Goal: Transaction & Acquisition: Purchase product/service

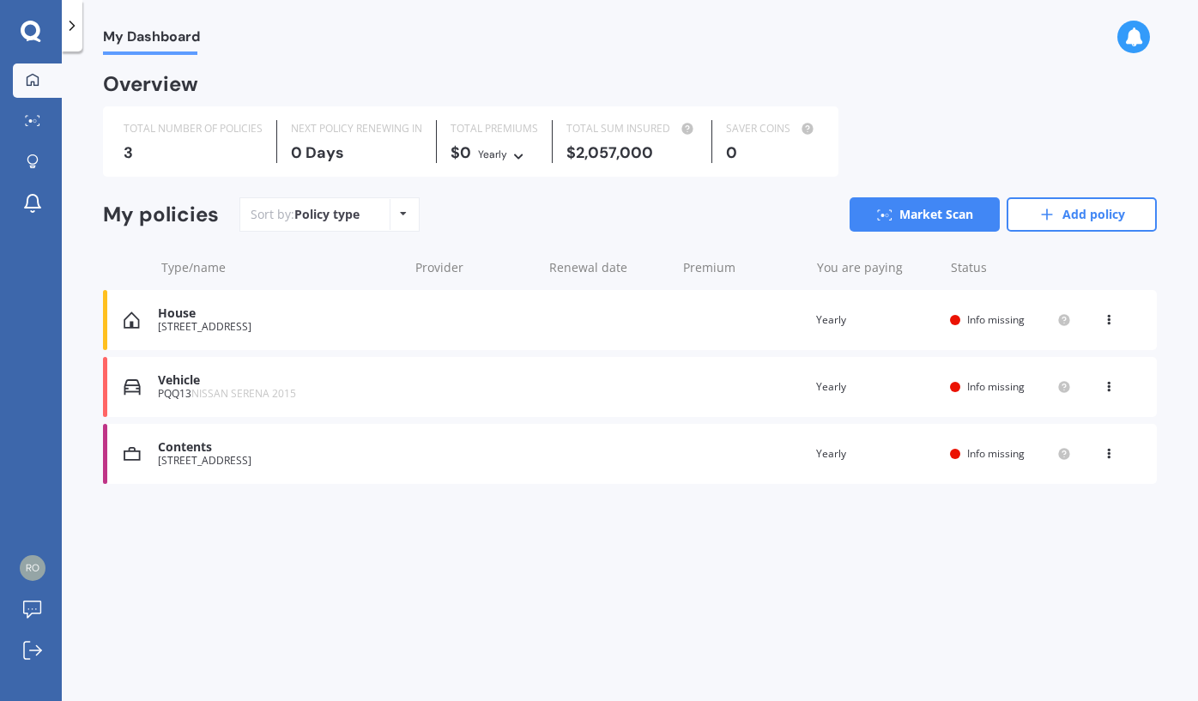
click at [775, 383] on div "Vehicle PQQ13 NISSAN SERENA 2015 Renewal date Premium You are paying Yearly Sta…" at bounding box center [630, 387] width 1054 height 60
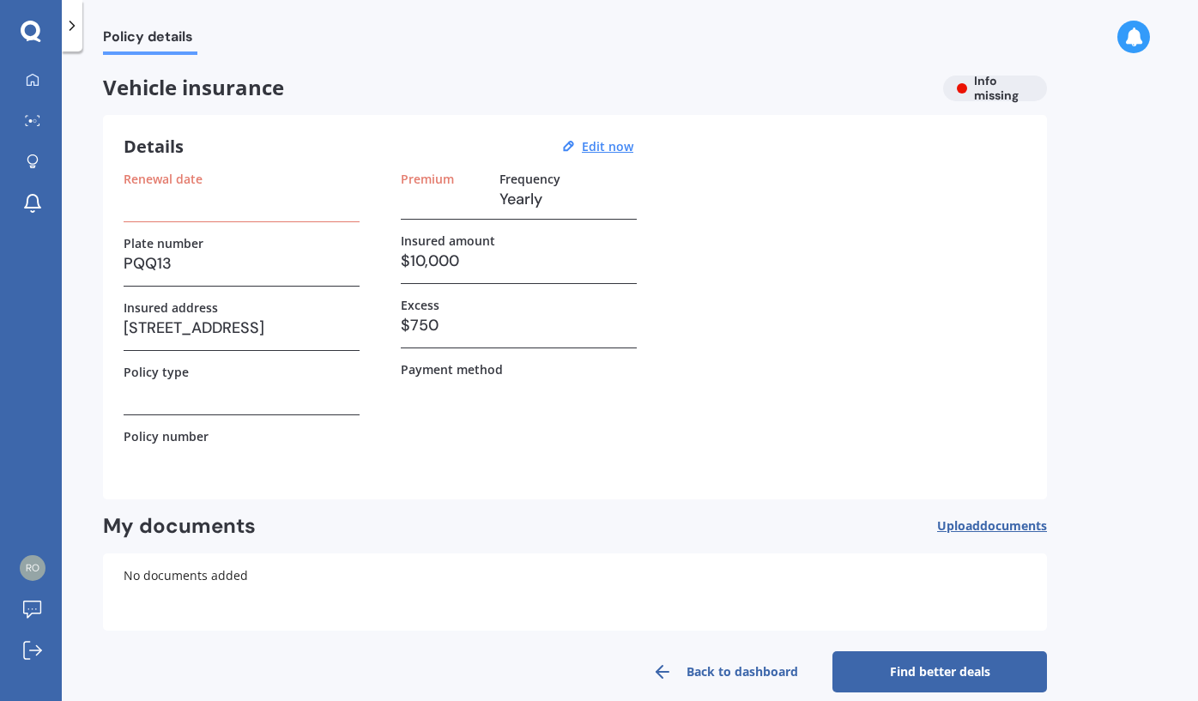
click at [443, 253] on h3 "$10,000" at bounding box center [519, 261] width 236 height 26
click at [590, 142] on u "Edit now" at bounding box center [607, 146] width 51 height 16
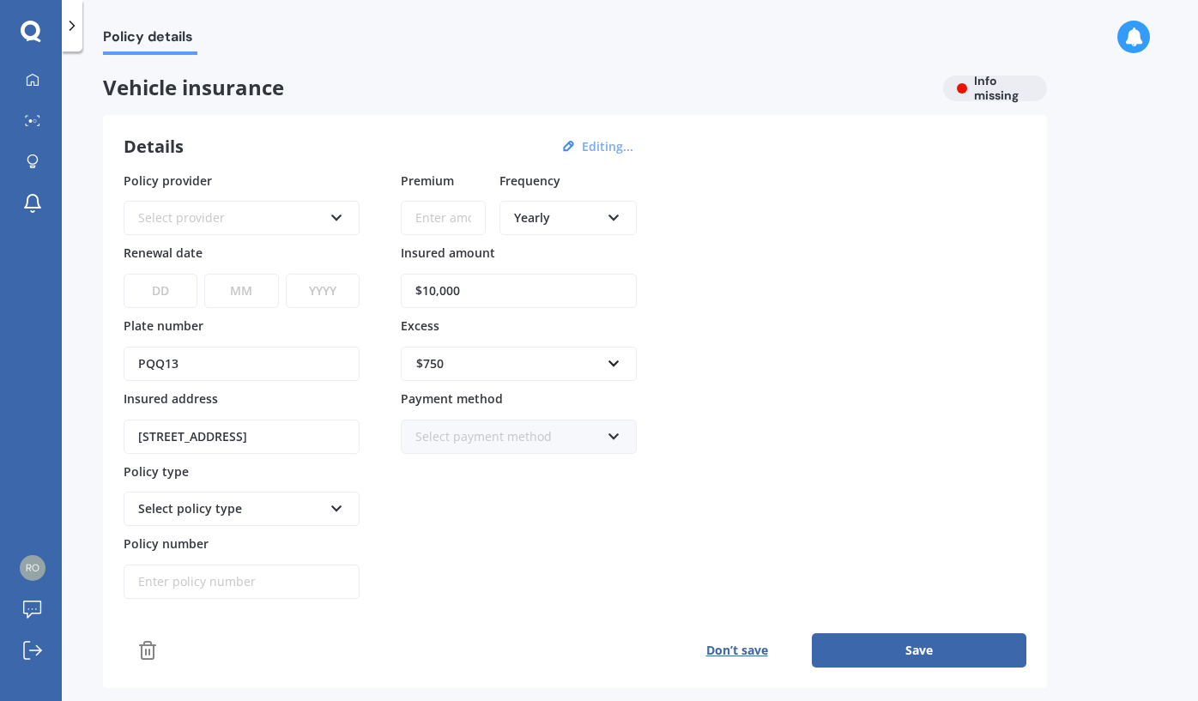
drag, startPoint x: 472, startPoint y: 288, endPoint x: 426, endPoint y: 296, distance: 47.0
click at [426, 296] on input "$10,000" at bounding box center [519, 291] width 236 height 34
type input "$9,000"
click at [415, 361] on input "text" at bounding box center [513, 364] width 221 height 33
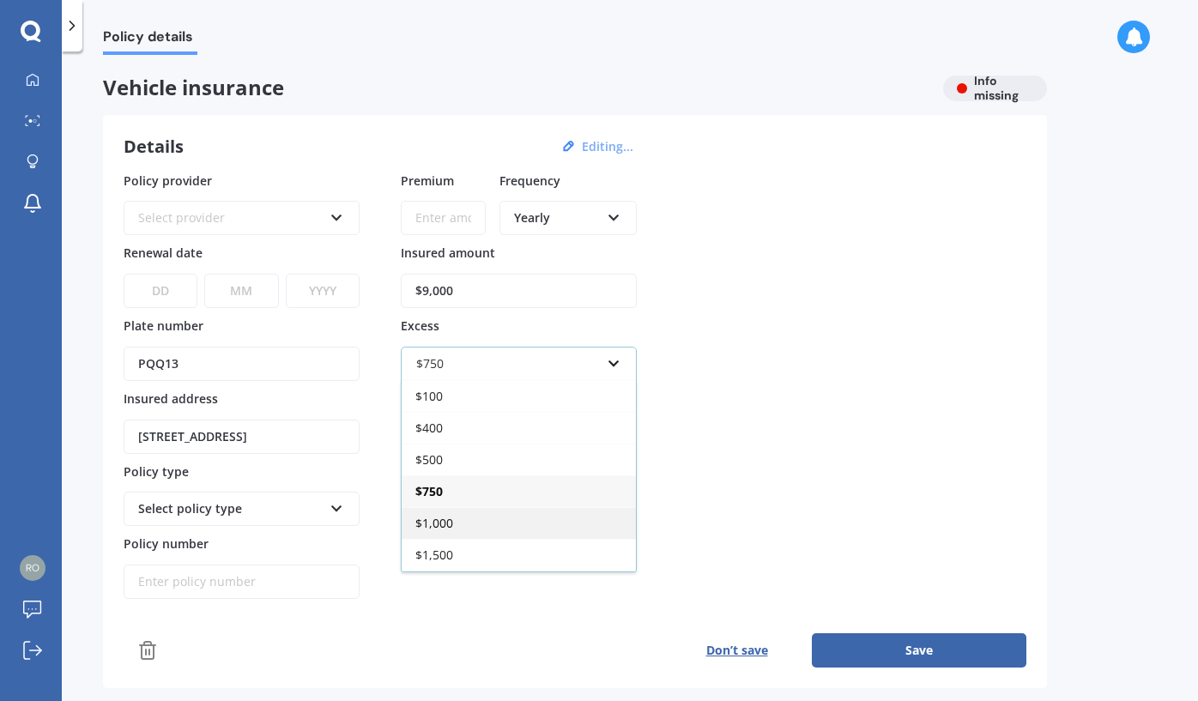
click at [438, 522] on span "$1,000" at bounding box center [434, 523] width 38 height 16
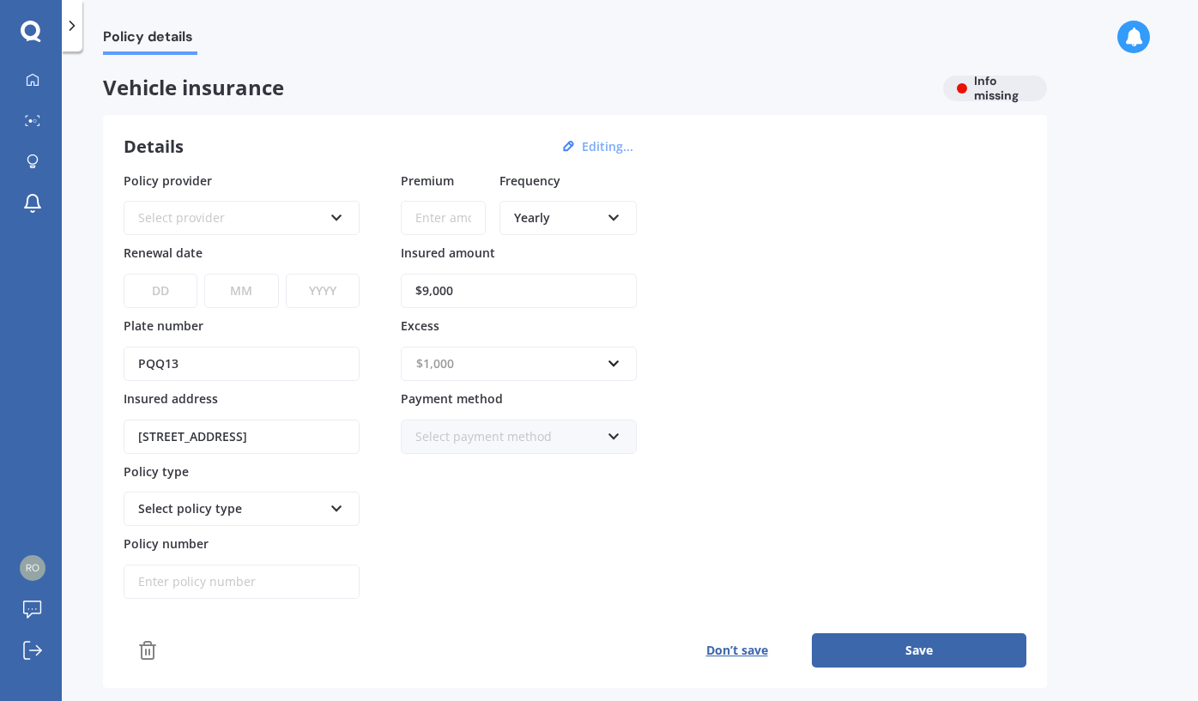
click at [608, 366] on input "text" at bounding box center [513, 364] width 221 height 33
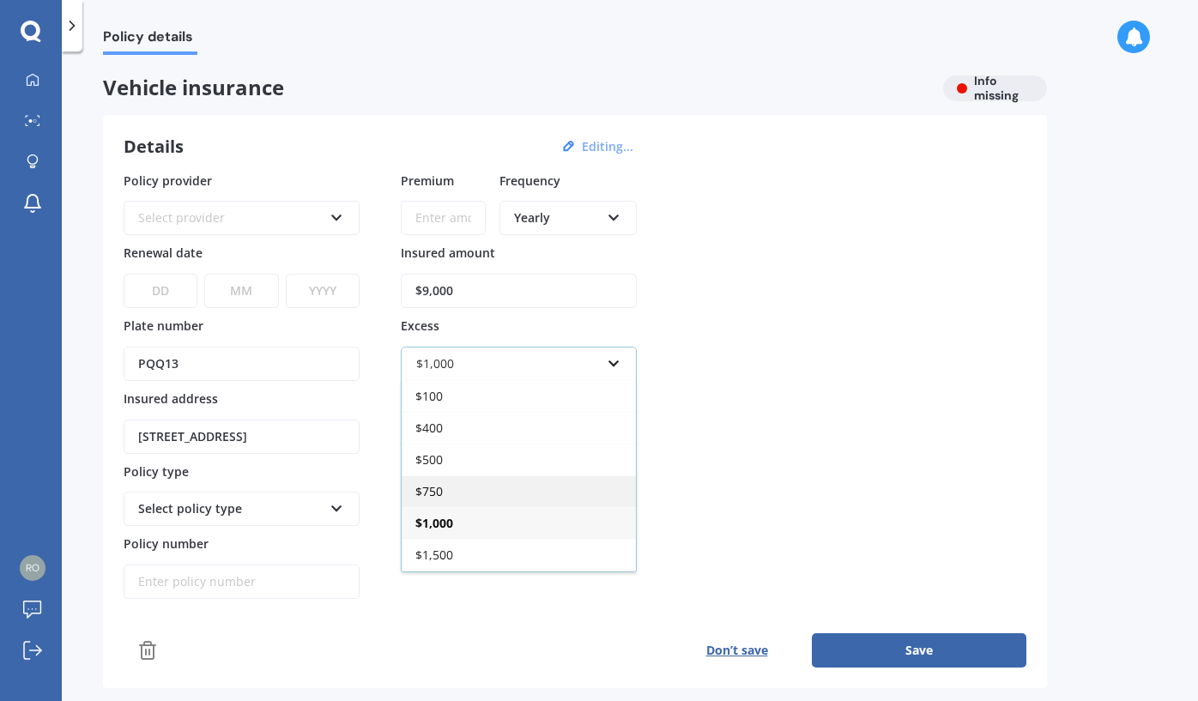
click at [472, 485] on div "$750" at bounding box center [519, 492] width 234 height 32
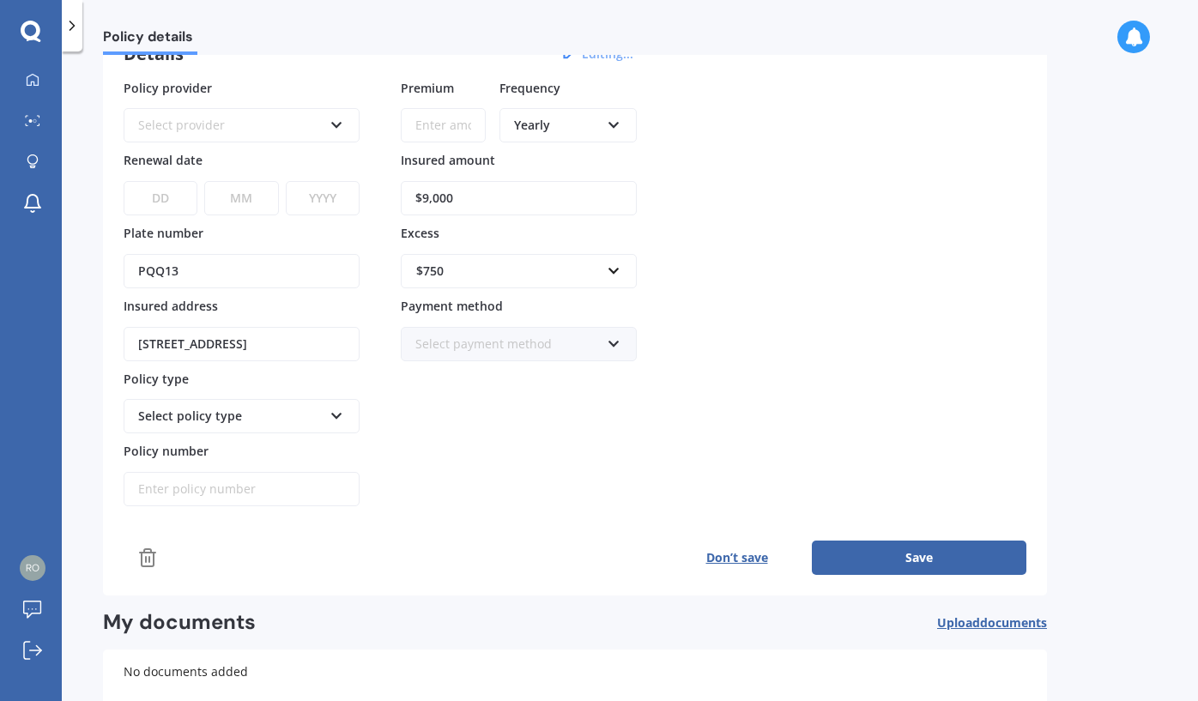
scroll to position [121, 0]
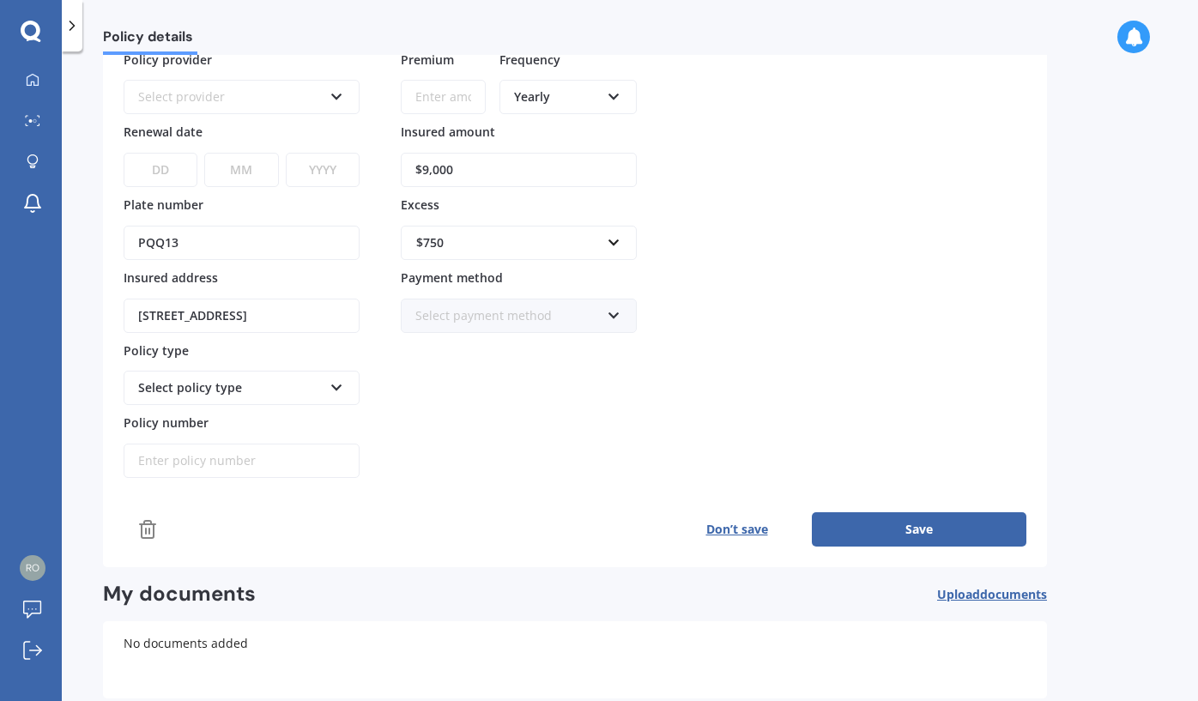
click at [282, 392] on div "Select policy type" at bounding box center [230, 388] width 185 height 19
click at [235, 385] on div "Select policy type" at bounding box center [230, 388] width 185 height 19
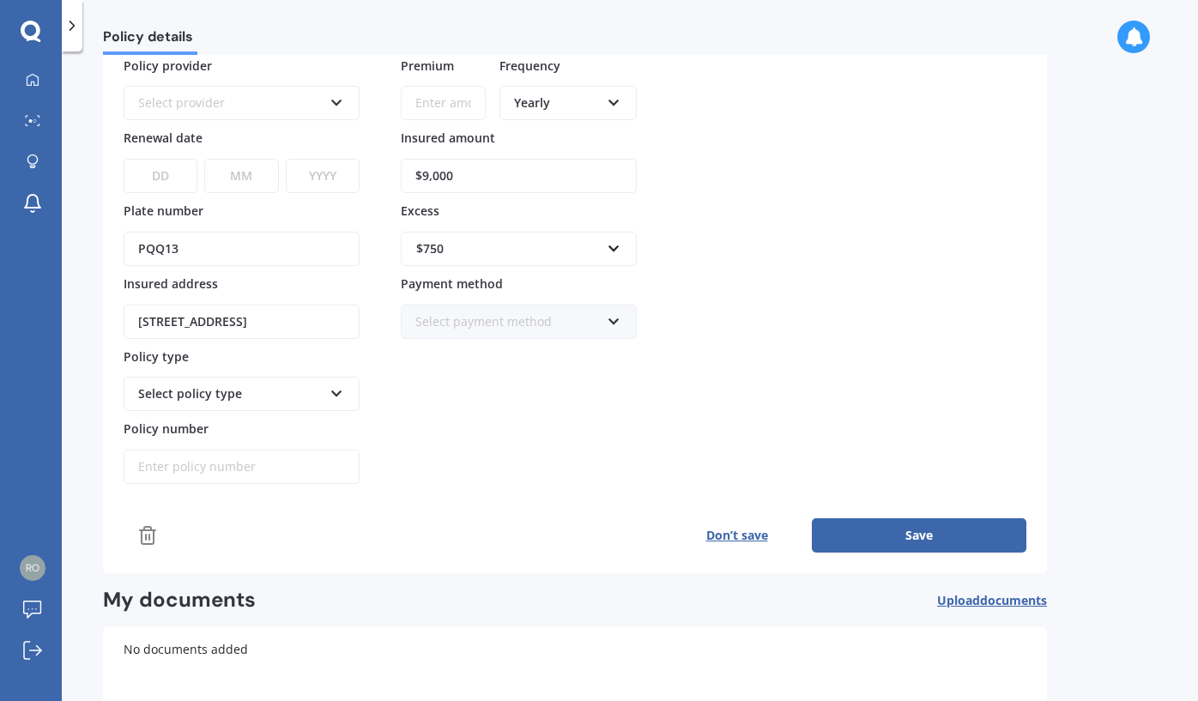
scroll to position [209, 0]
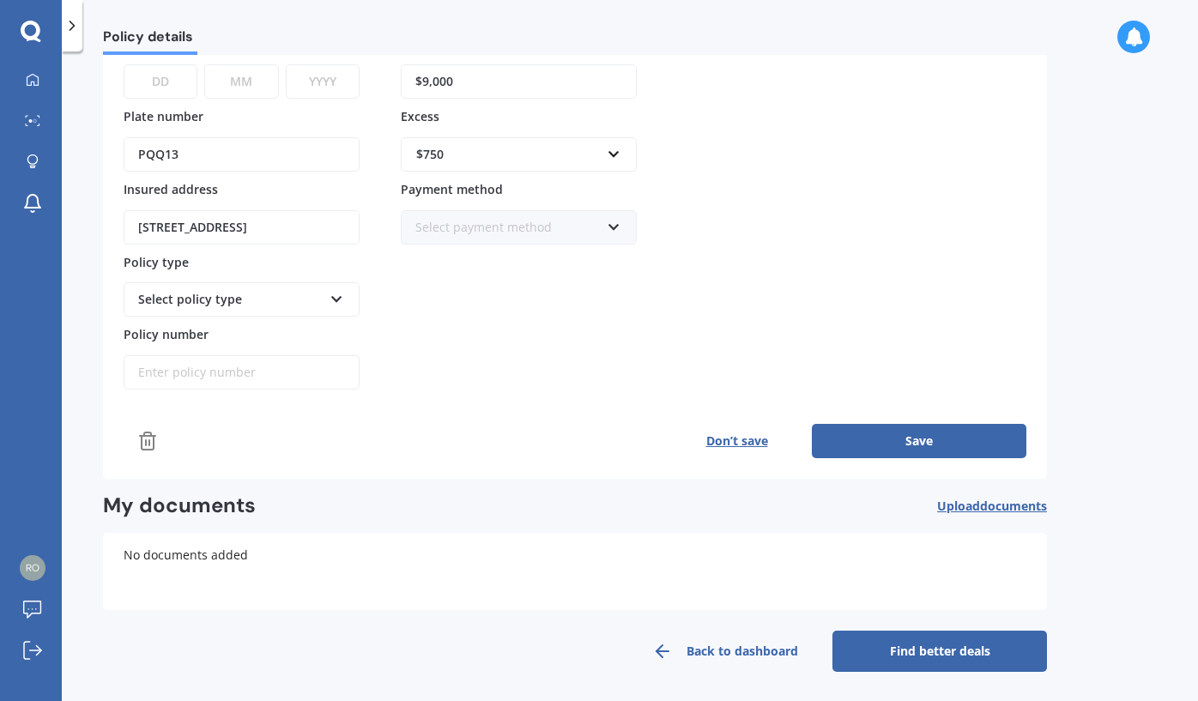
click at [834, 438] on button "Save" at bounding box center [919, 441] width 215 height 34
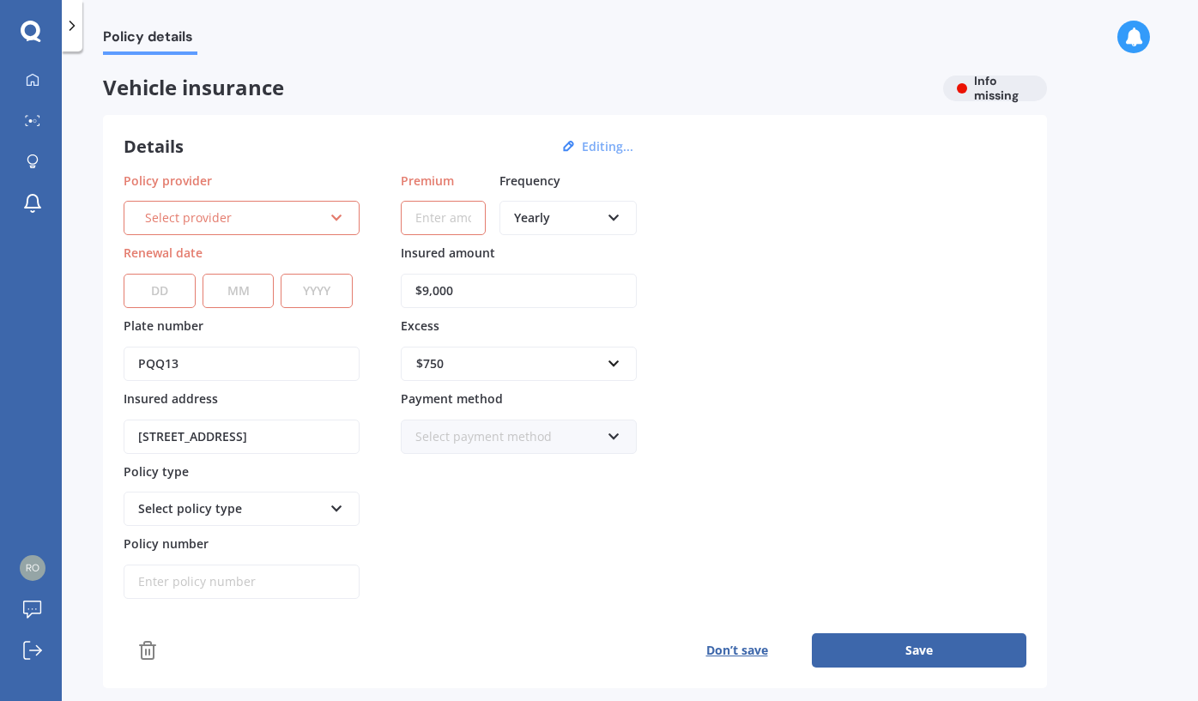
scroll to position [0, 0]
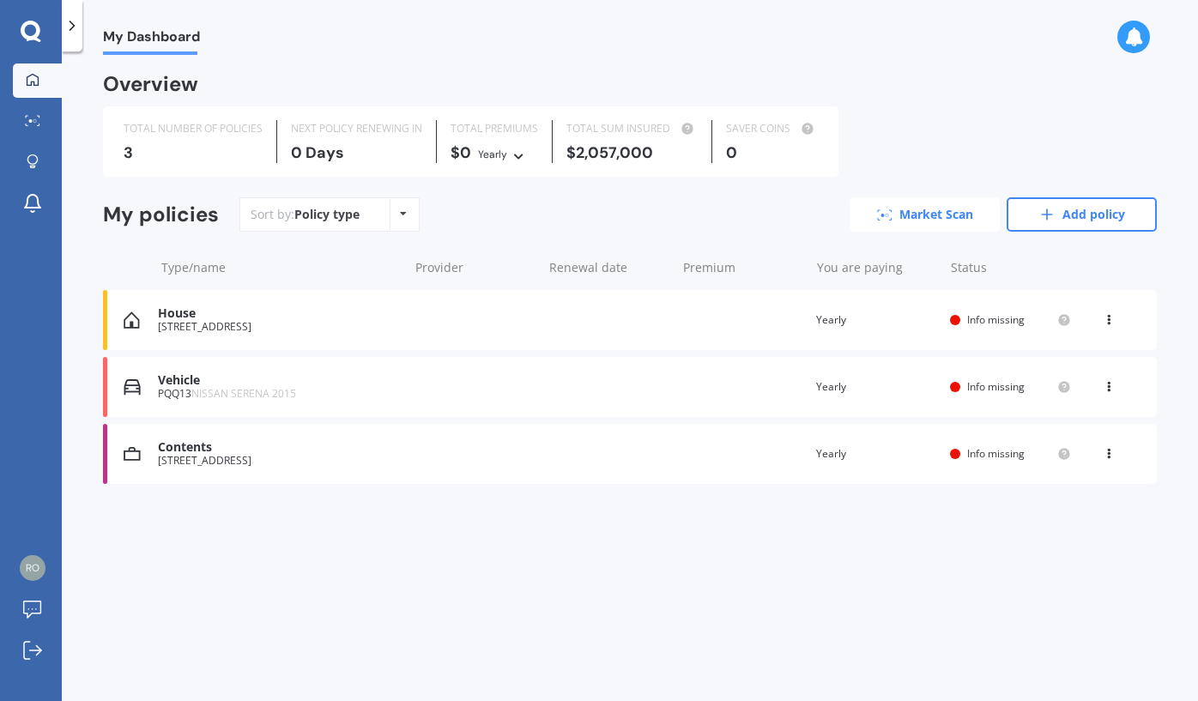
click at [887, 210] on icon at bounding box center [884, 214] width 15 height 11
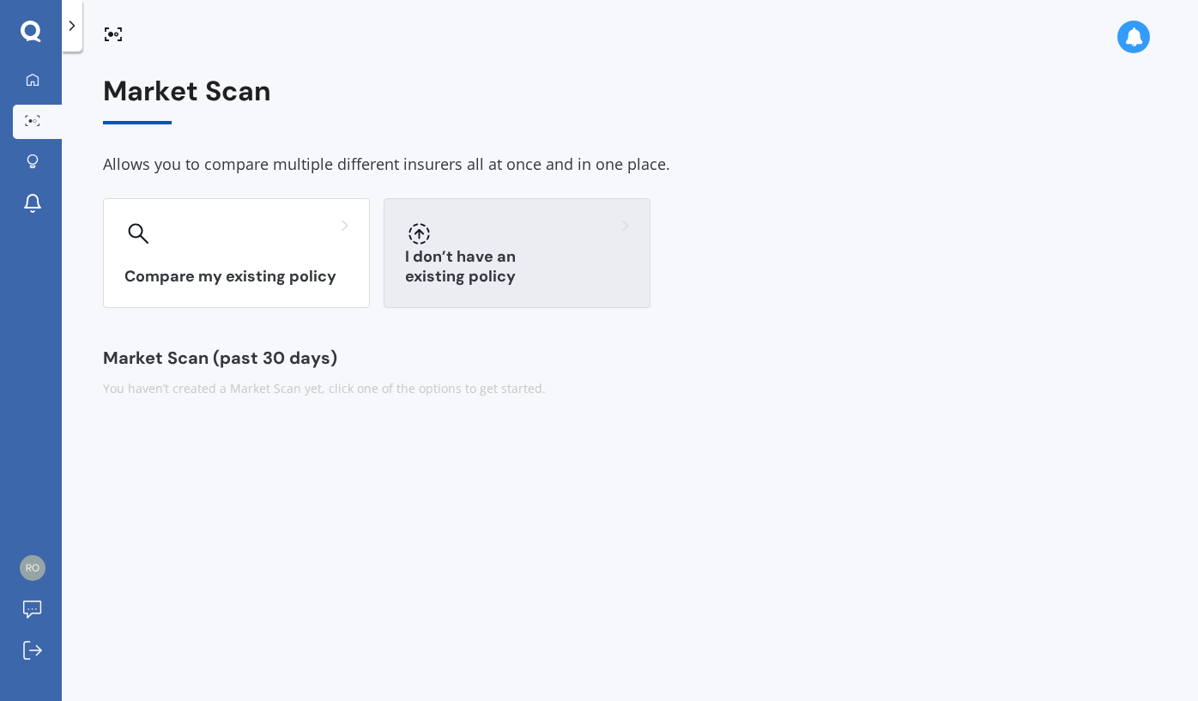
click at [526, 281] on h3 "I don’t have an existing policy" at bounding box center [517, 266] width 224 height 39
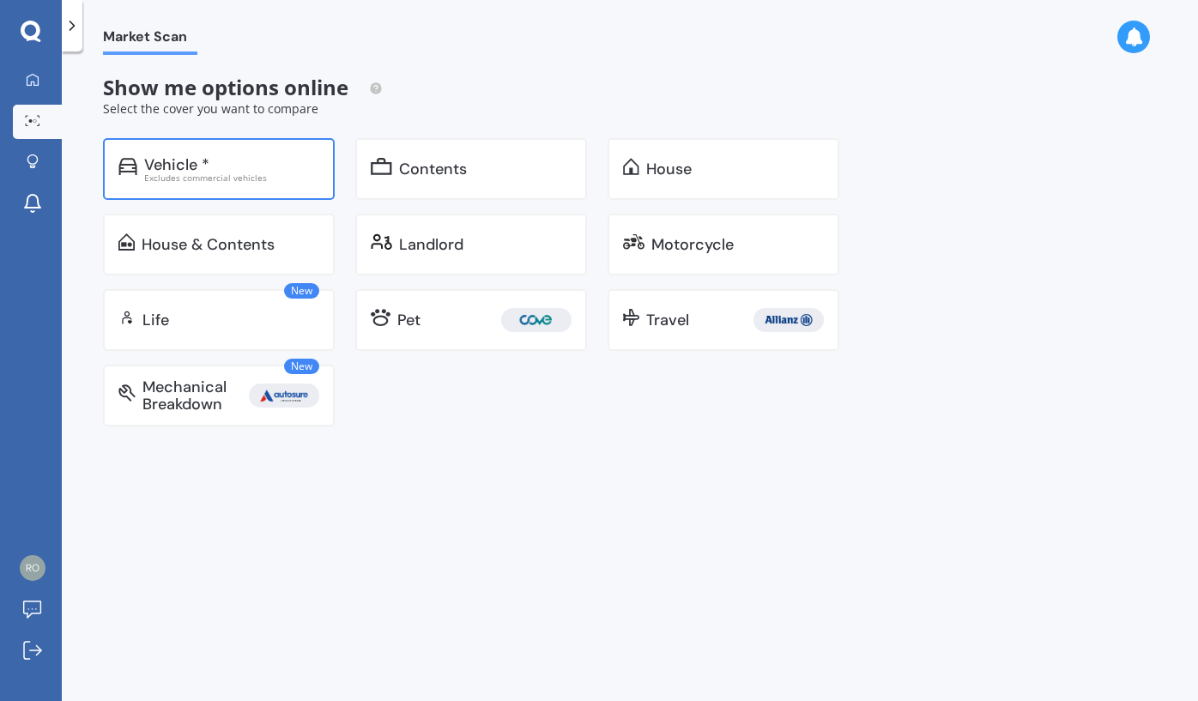
click at [238, 173] on div "Excludes commercial vehicles" at bounding box center [231, 177] width 175 height 9
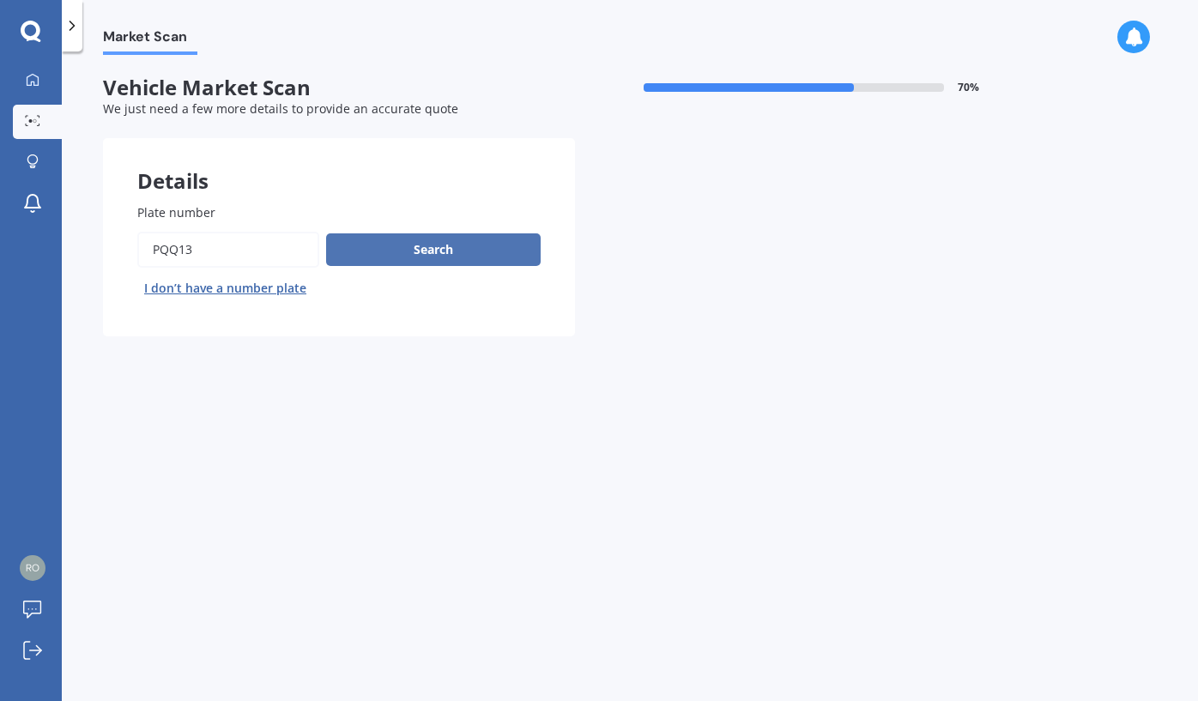
click at [356, 245] on button "Search" at bounding box center [433, 249] width 215 height 33
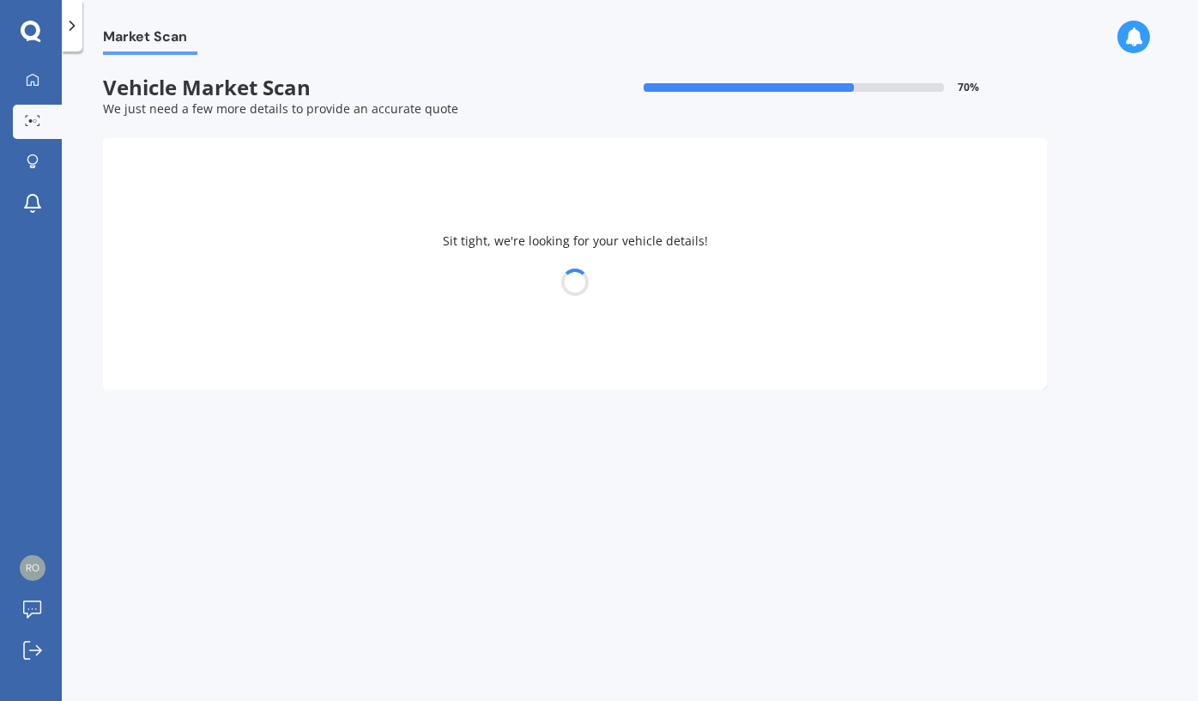
select select "NISSAN"
select select "SERENA"
select select "09"
select select "11"
select select "1974"
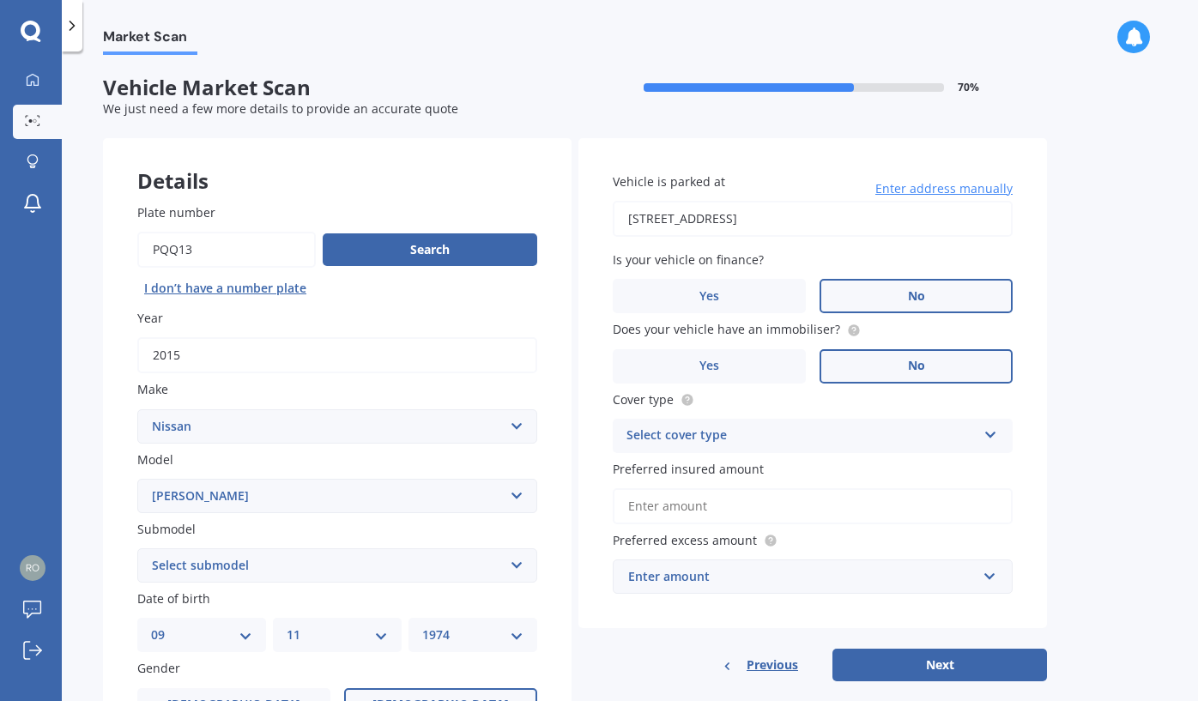
click at [652, 428] on div "Select cover type" at bounding box center [802, 436] width 350 height 21
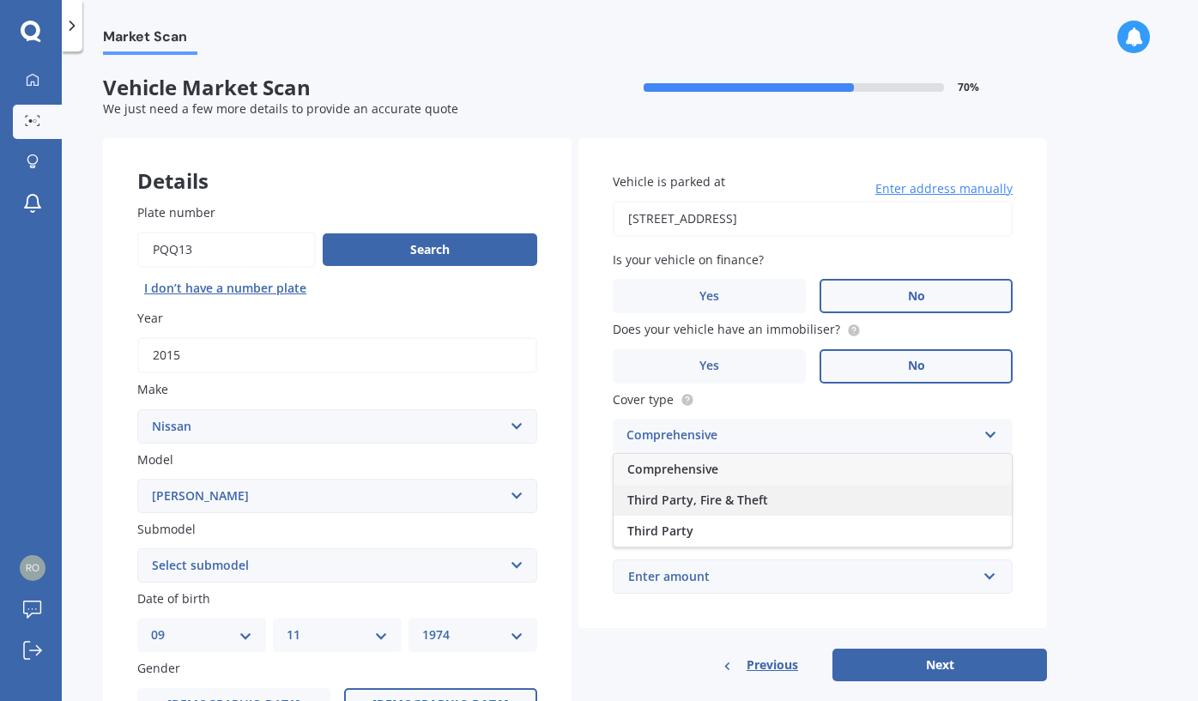
click at [659, 497] on span "Third Party, Fire & Theft" at bounding box center [697, 500] width 141 height 16
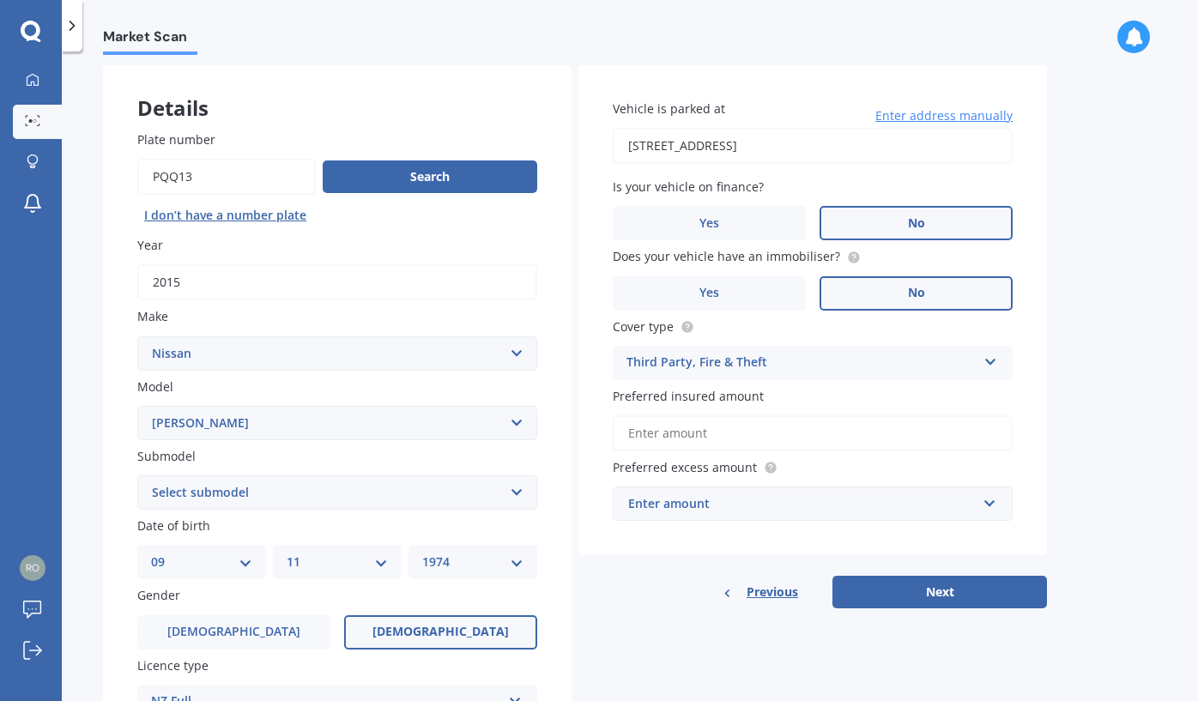
scroll to position [74, 0]
click at [654, 431] on input "Preferred insured amount" at bounding box center [813, 433] width 400 height 36
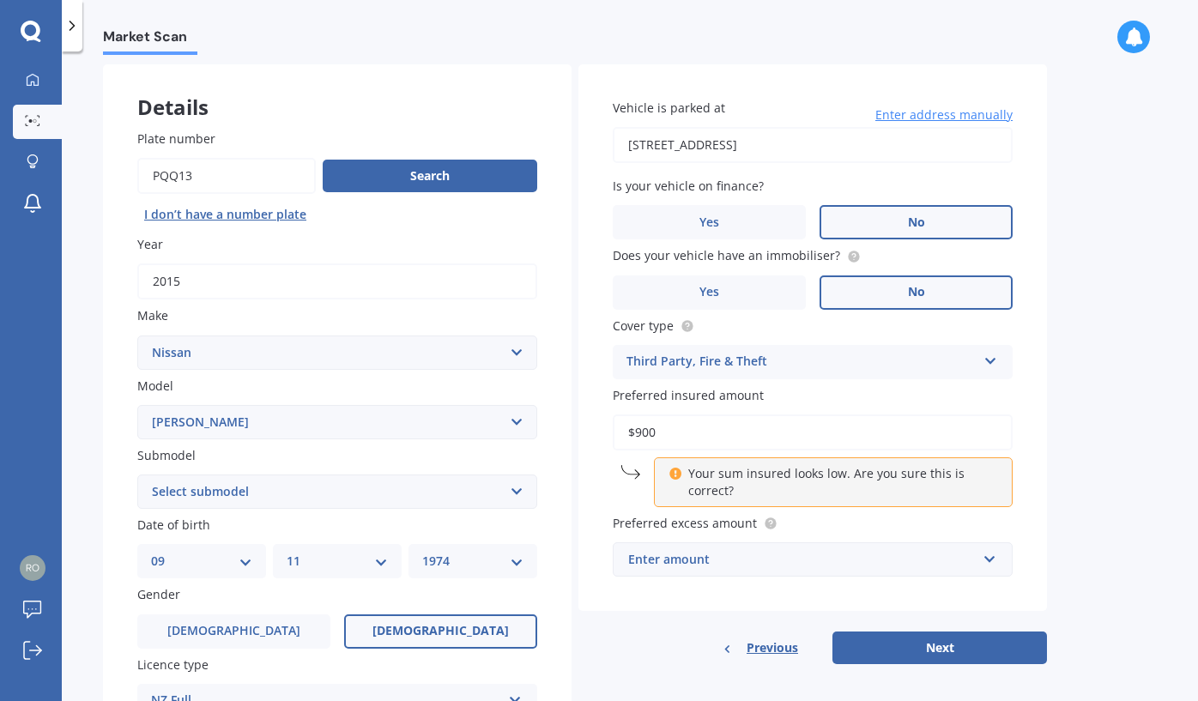
type input "$9,000"
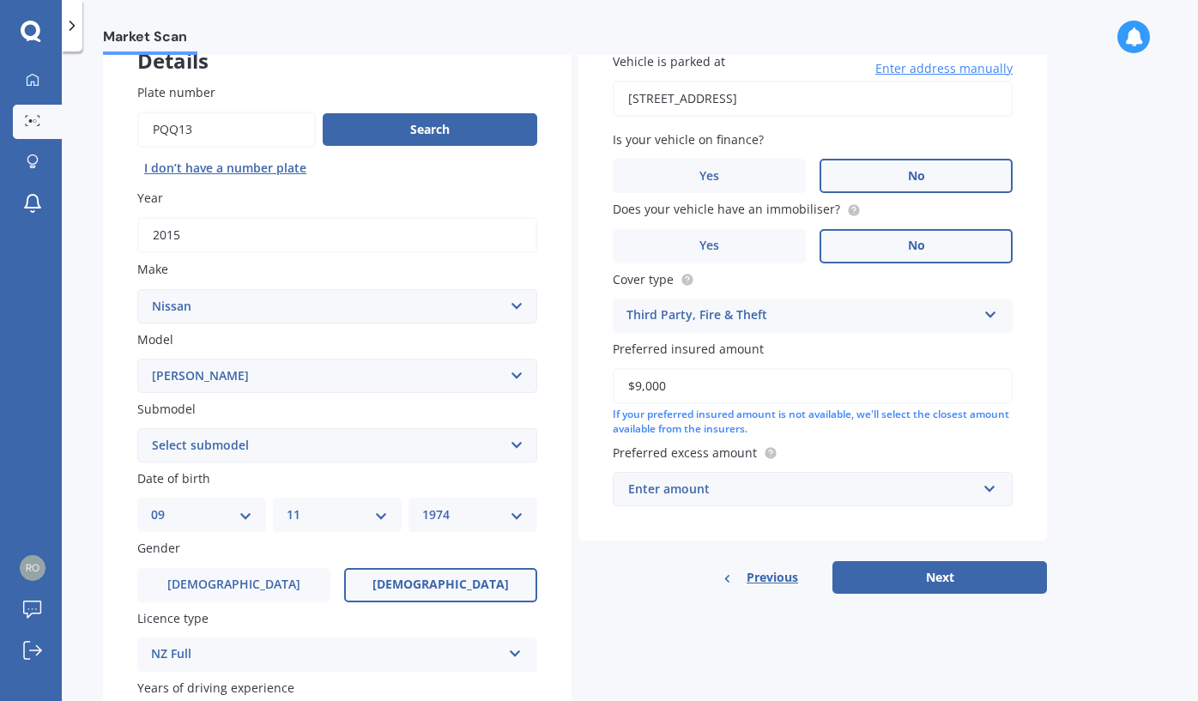
scroll to position [161, 0]
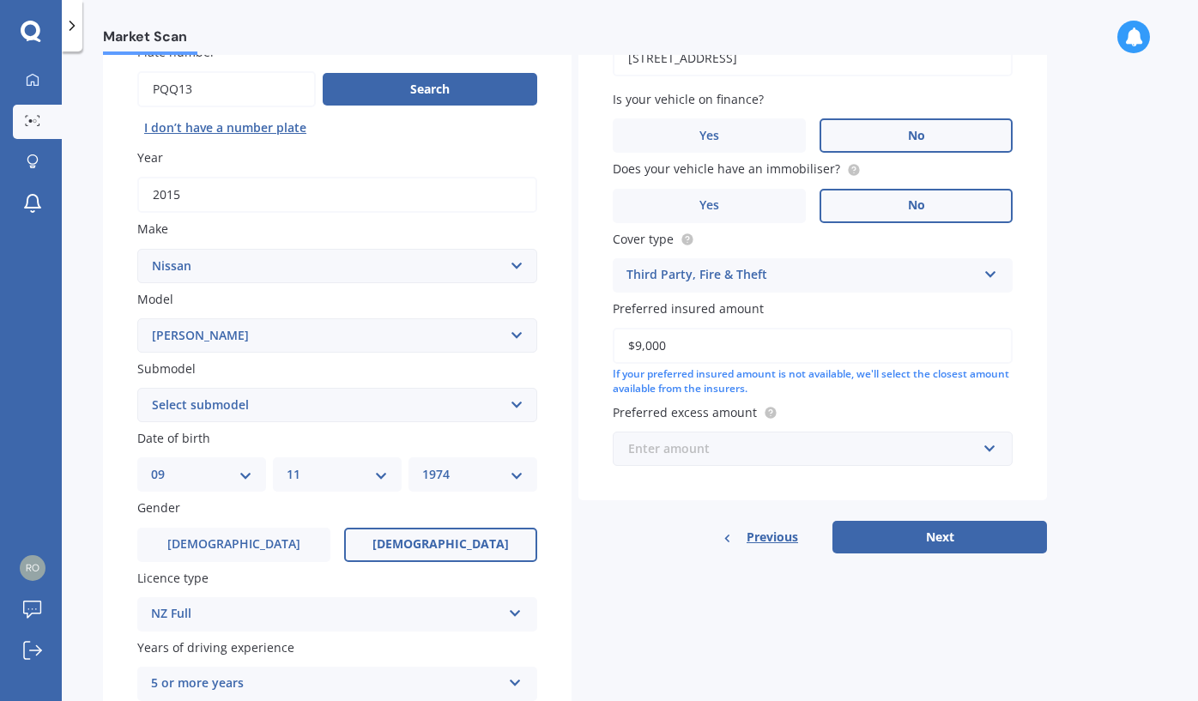
click at [660, 453] on input "text" at bounding box center [807, 449] width 385 height 33
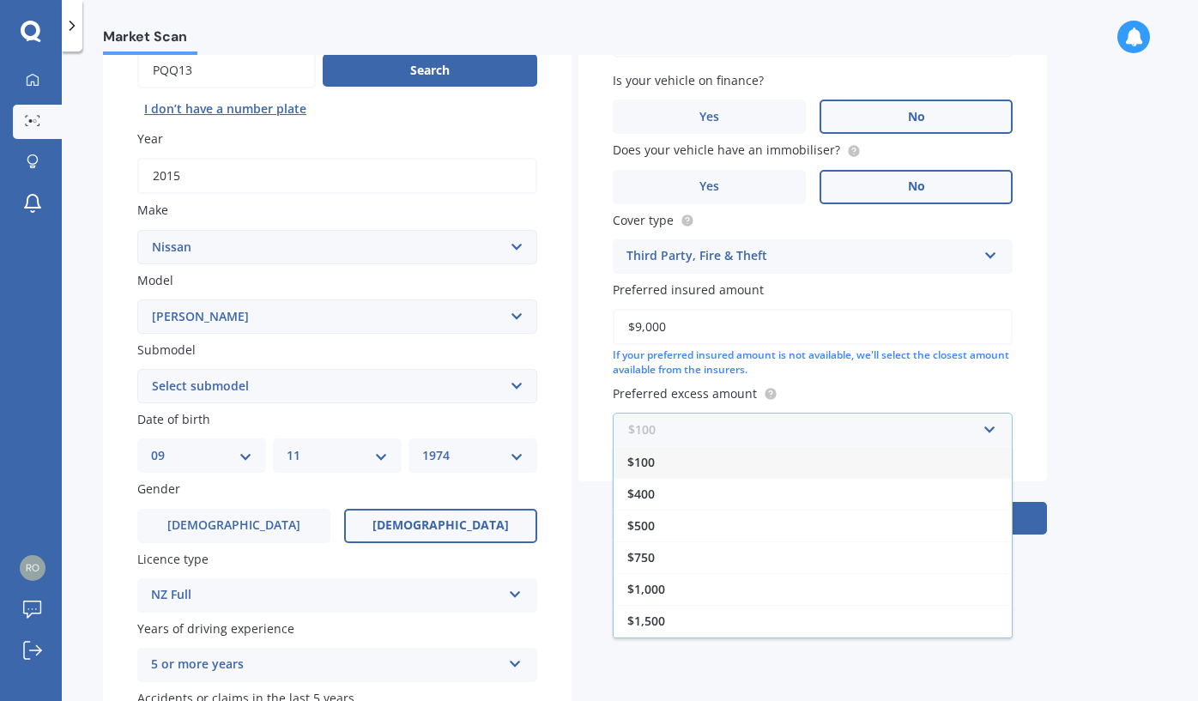
scroll to position [181, 0]
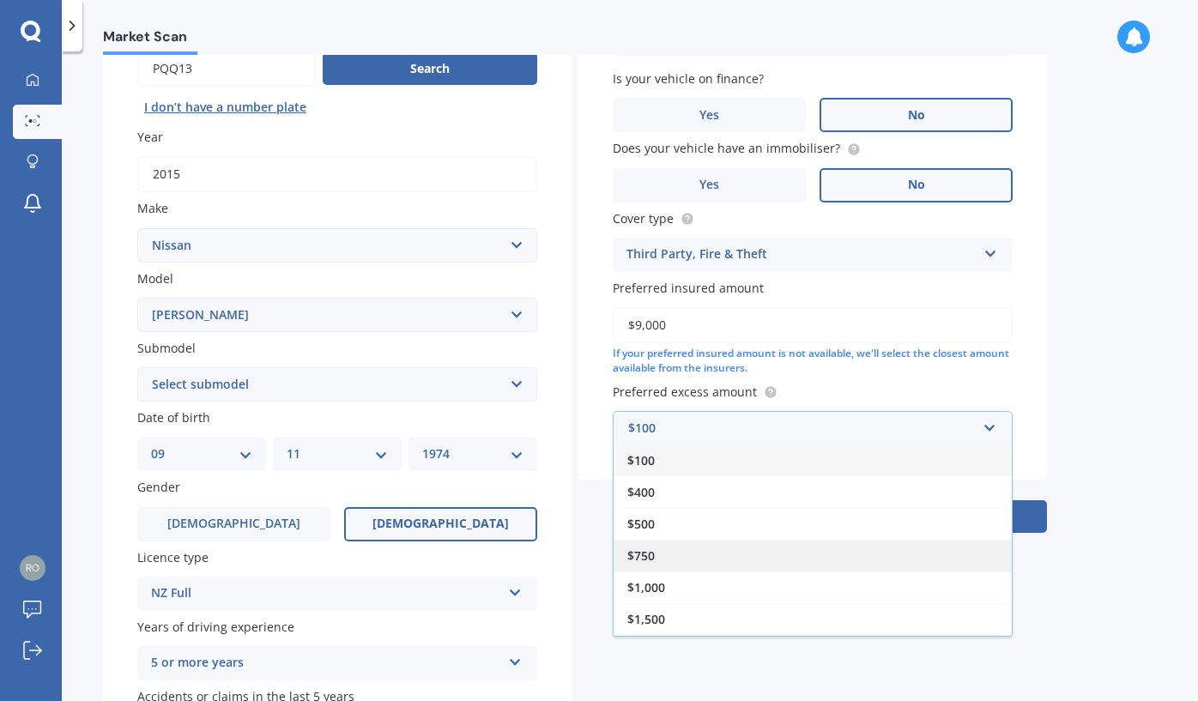
click at [660, 545] on div "$750" at bounding box center [813, 556] width 398 height 32
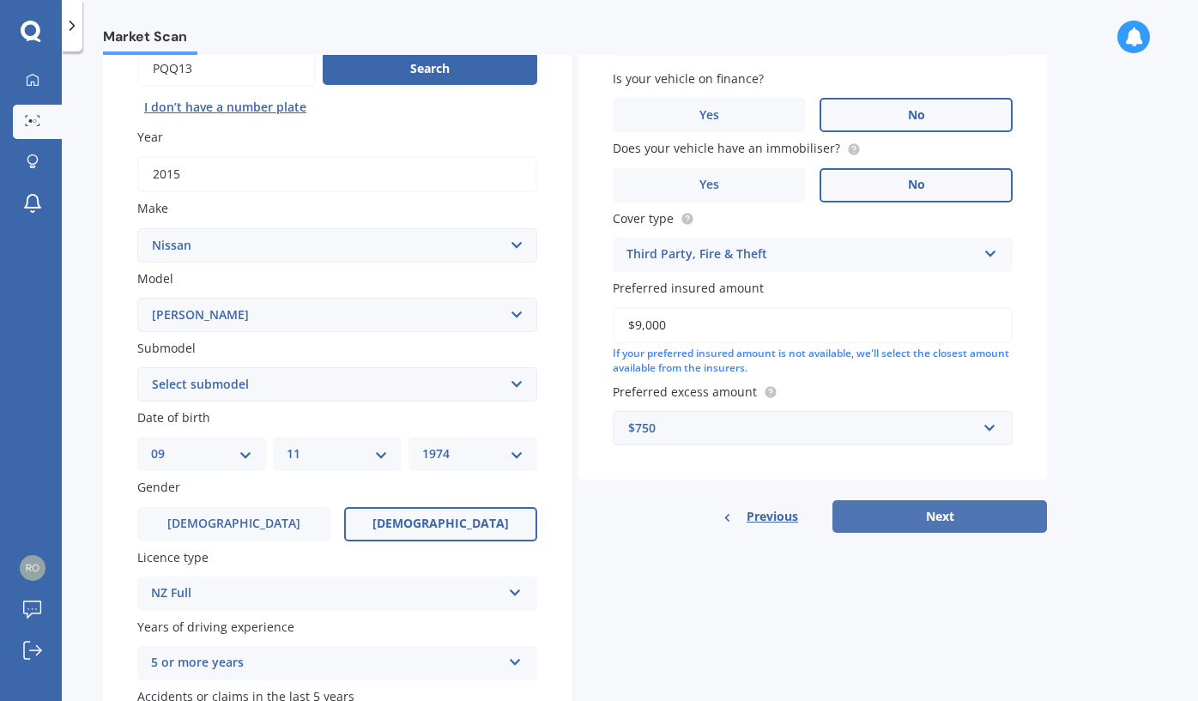
click at [921, 502] on button "Next" at bounding box center [940, 516] width 215 height 33
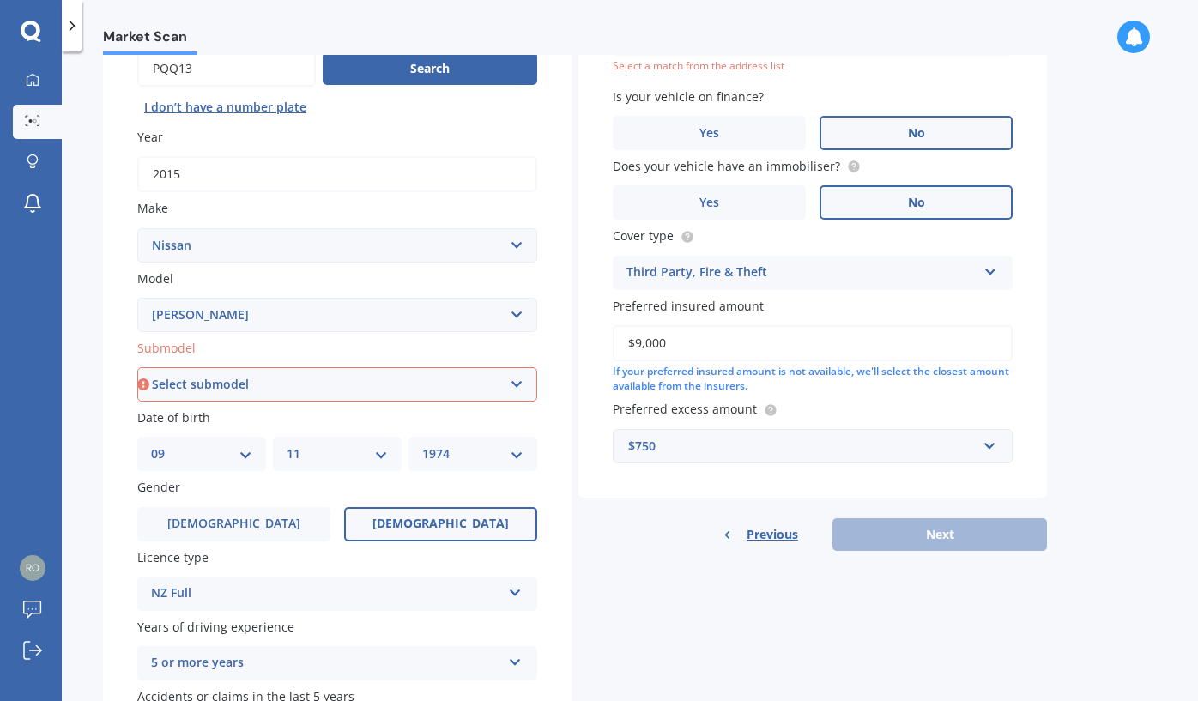
select select "PETROL"
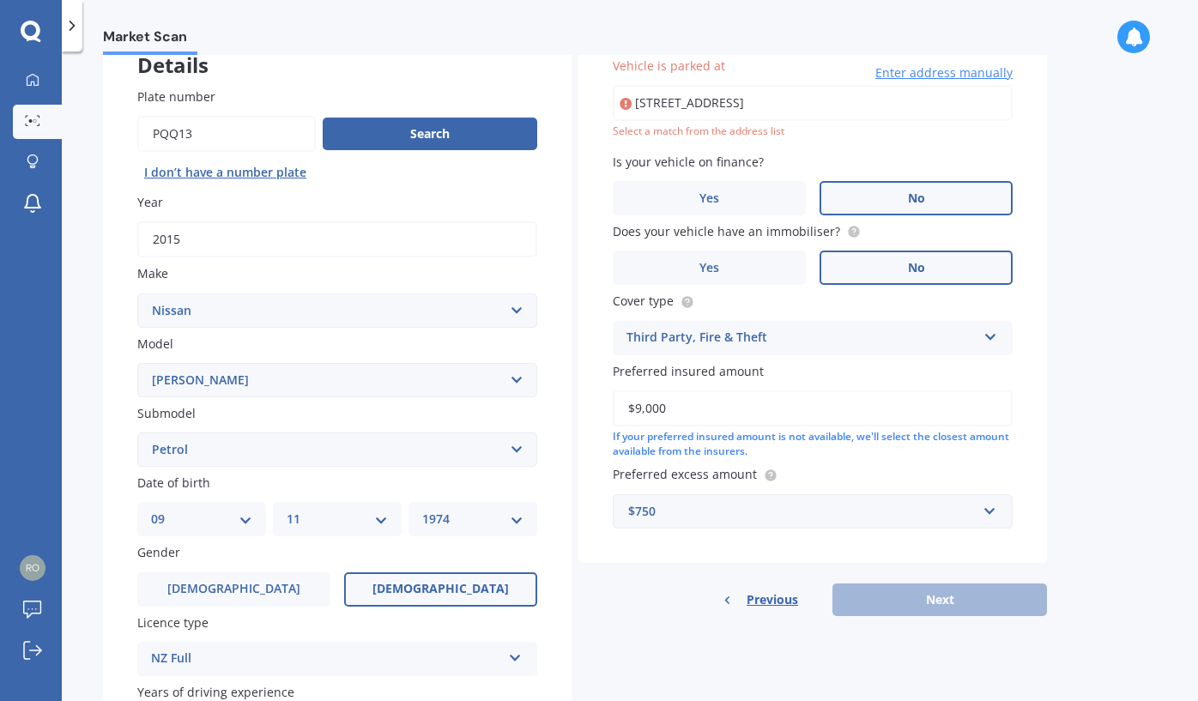
type input "[STREET_ADDRESS]"
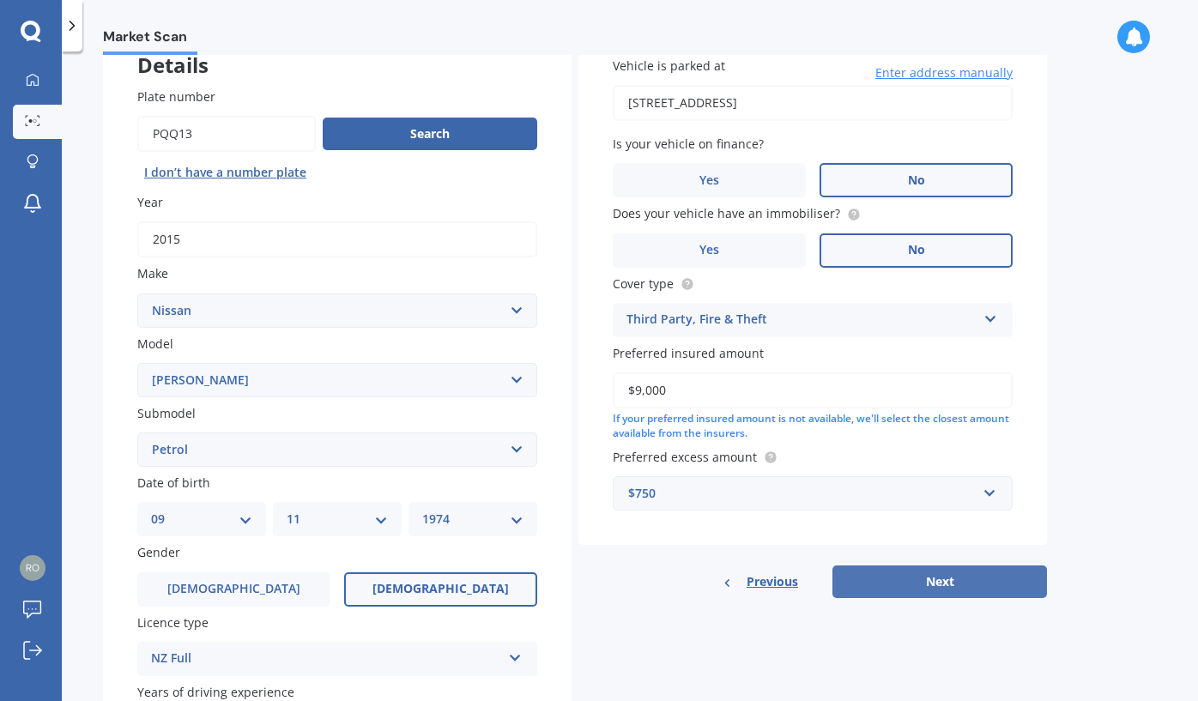
click at [878, 584] on button "Next" at bounding box center [940, 582] width 215 height 33
select select "09"
select select "11"
select select "1974"
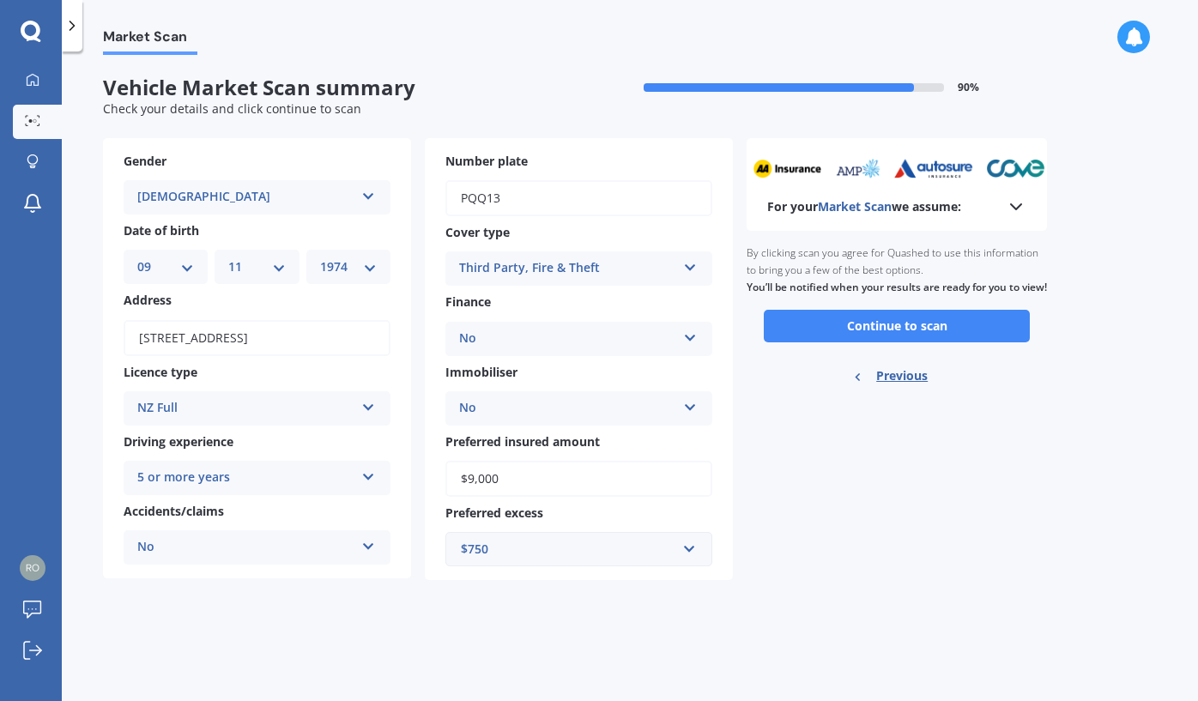
scroll to position [0, 0]
click at [845, 342] on button "Continue to scan" at bounding box center [897, 326] width 266 height 33
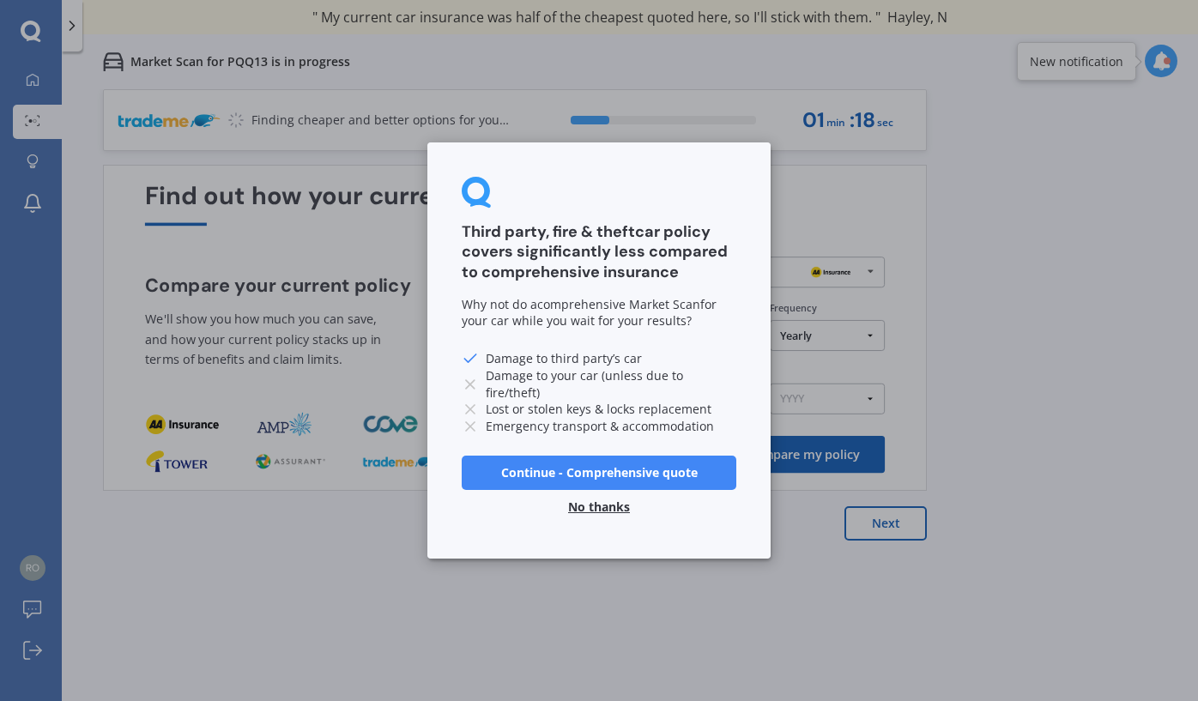
click at [613, 505] on button "No thanks" at bounding box center [599, 507] width 82 height 34
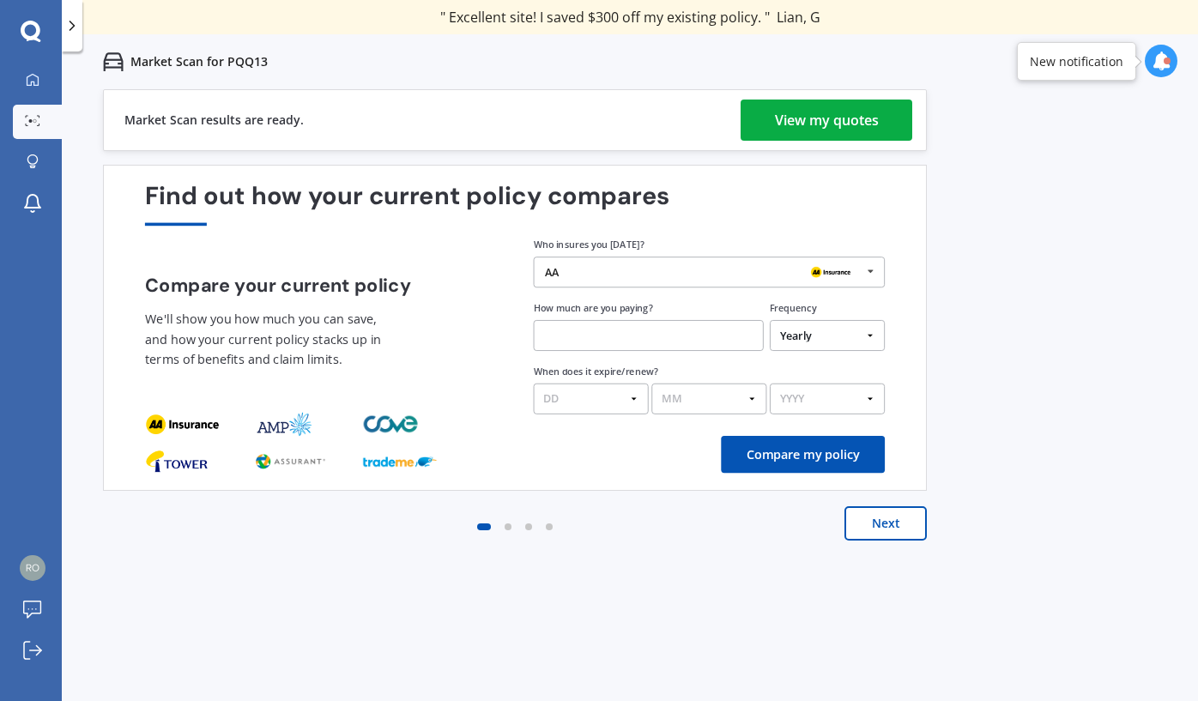
click at [832, 124] on div "View my quotes" at bounding box center [827, 120] width 104 height 41
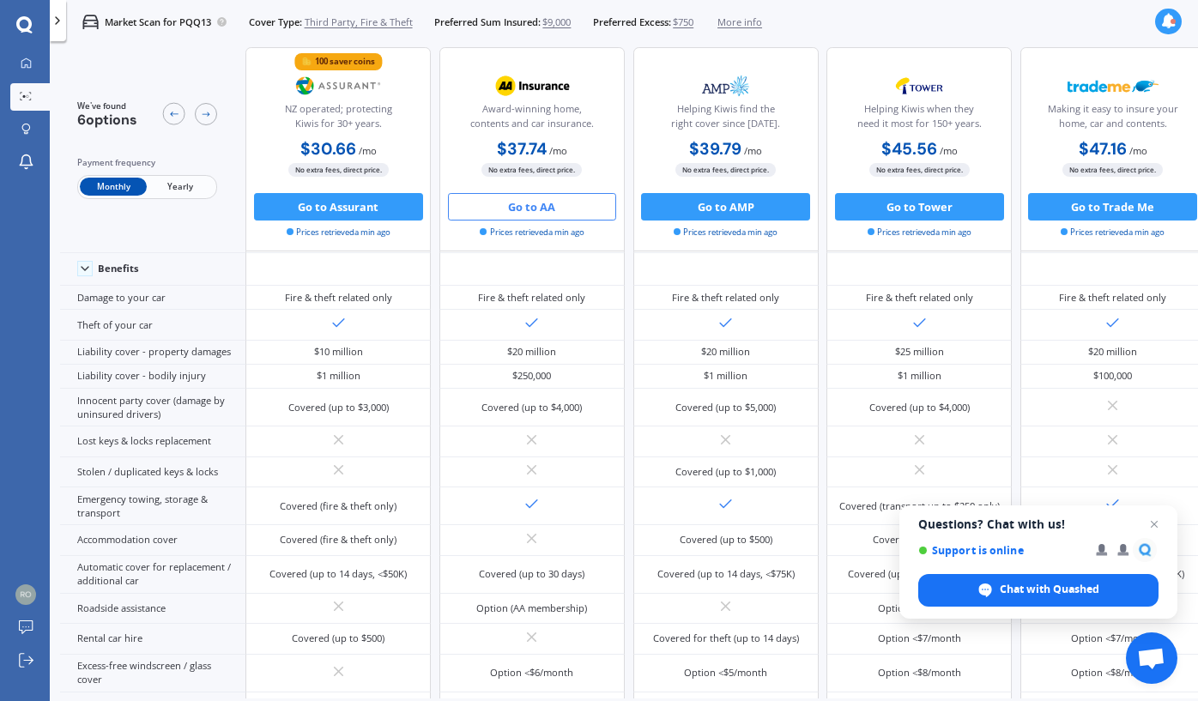
scroll to position [52, 0]
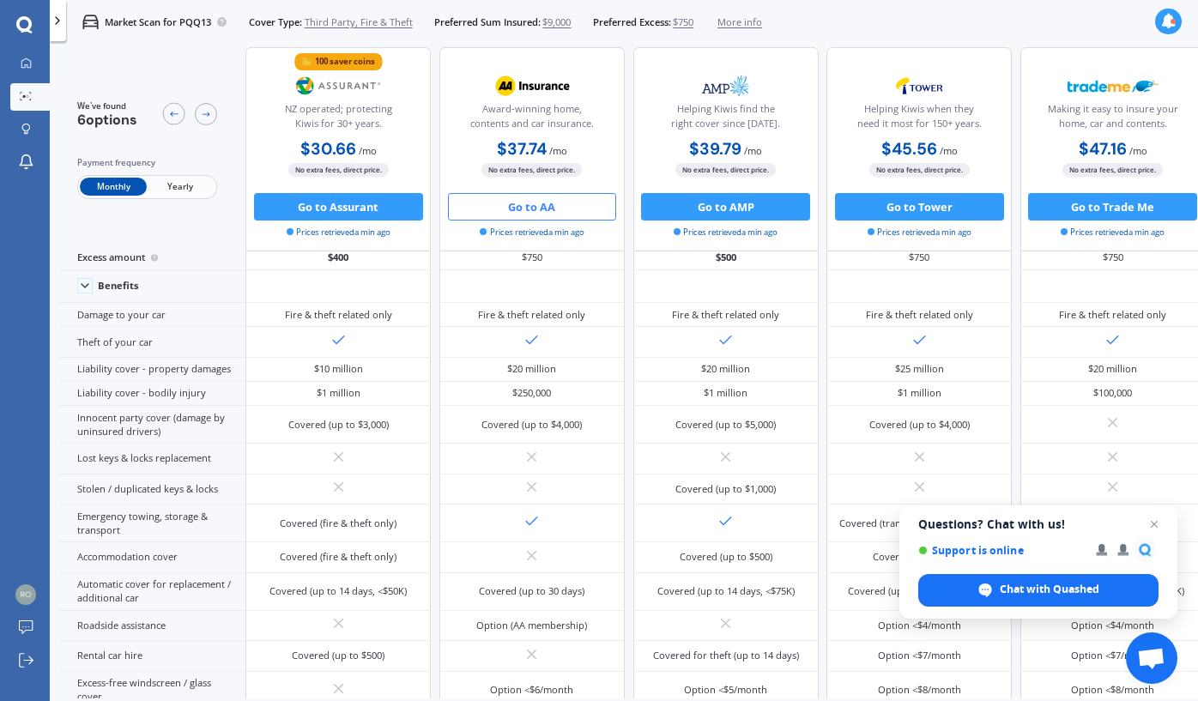
click at [522, 204] on button "Go to AA" at bounding box center [532, 206] width 169 height 27
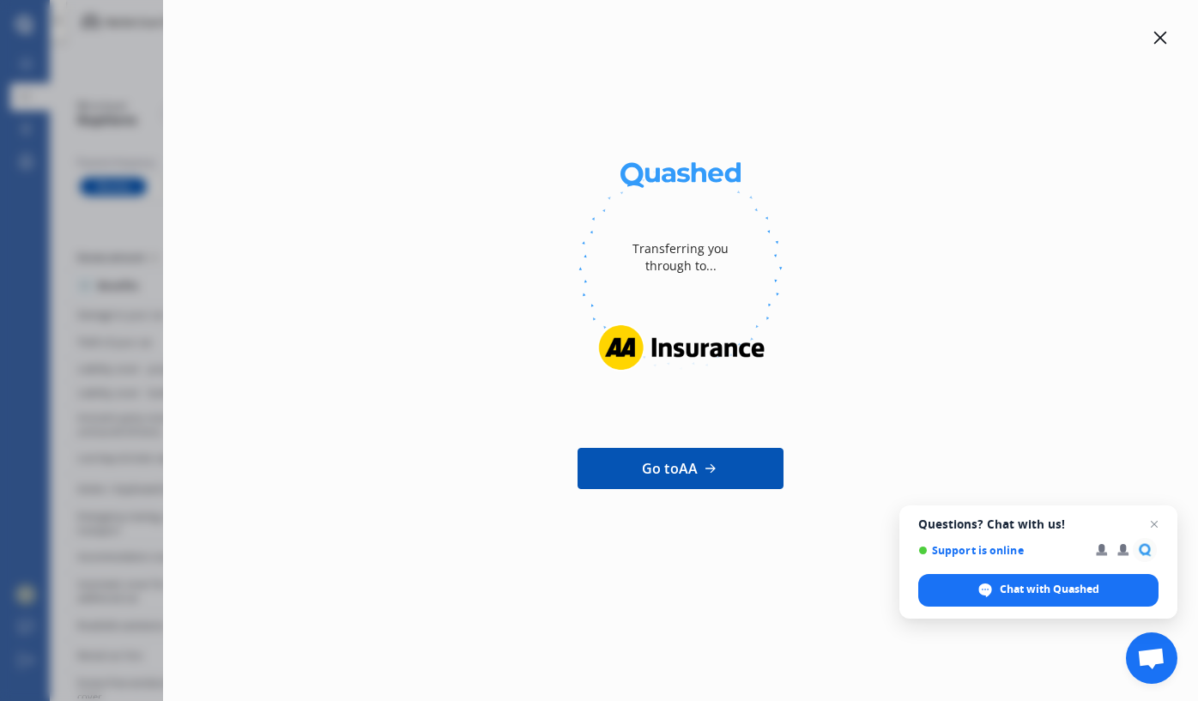
click at [638, 459] on link "Go to AA" at bounding box center [681, 468] width 206 height 41
